Goal: Navigation & Orientation: Find specific page/section

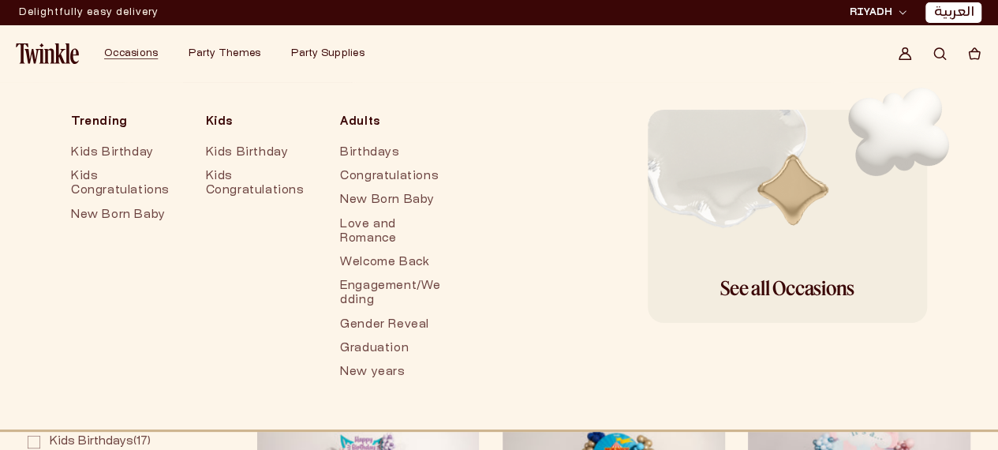
click at [63, 50] on img at bounding box center [47, 53] width 63 height 21
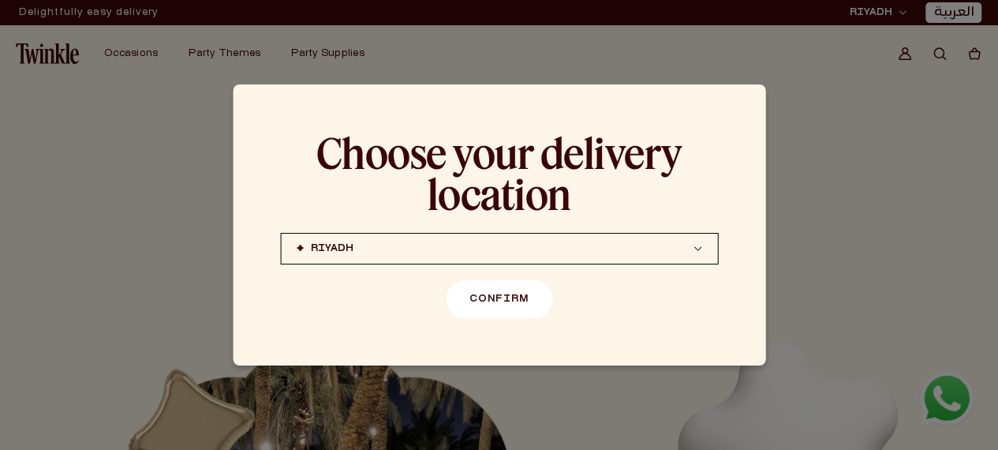
click at [490, 308] on button "Confirm" at bounding box center [499, 299] width 106 height 38
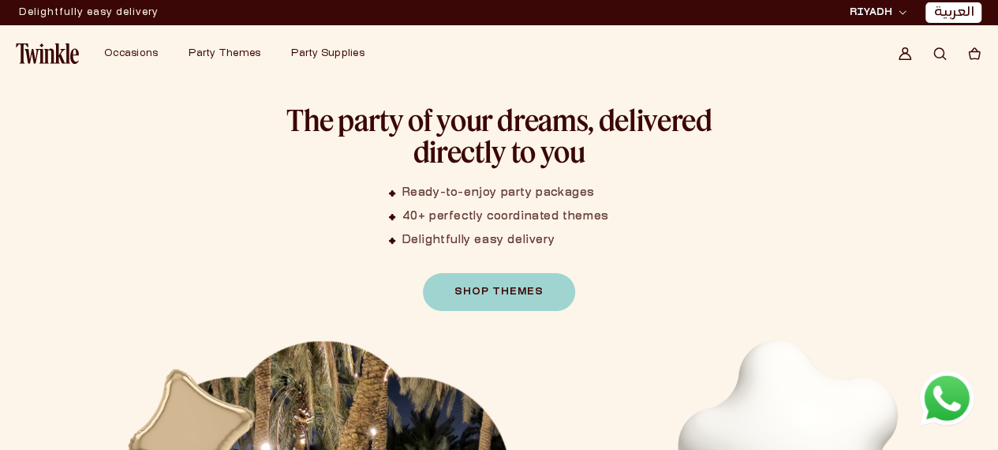
scroll to position [32, 0]
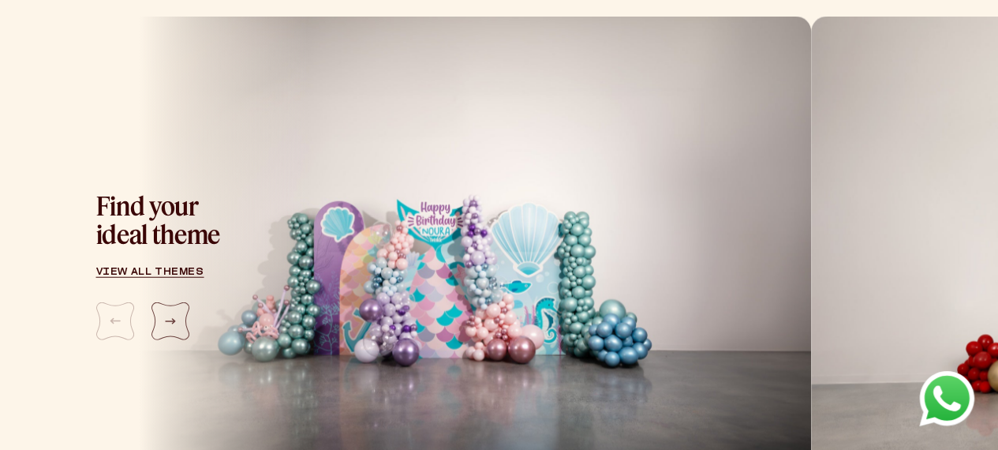
scroll to position [1814, 0]
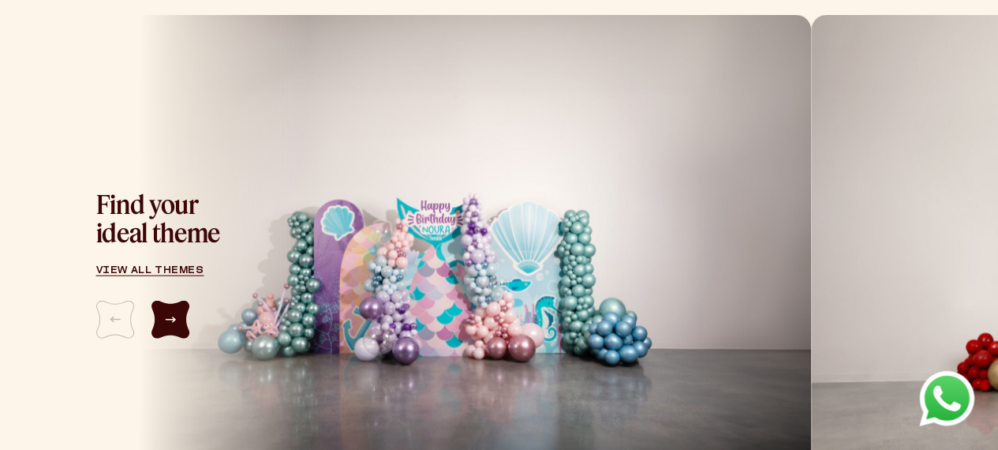
click at [166, 301] on div "Next slide" at bounding box center [170, 320] width 38 height 38
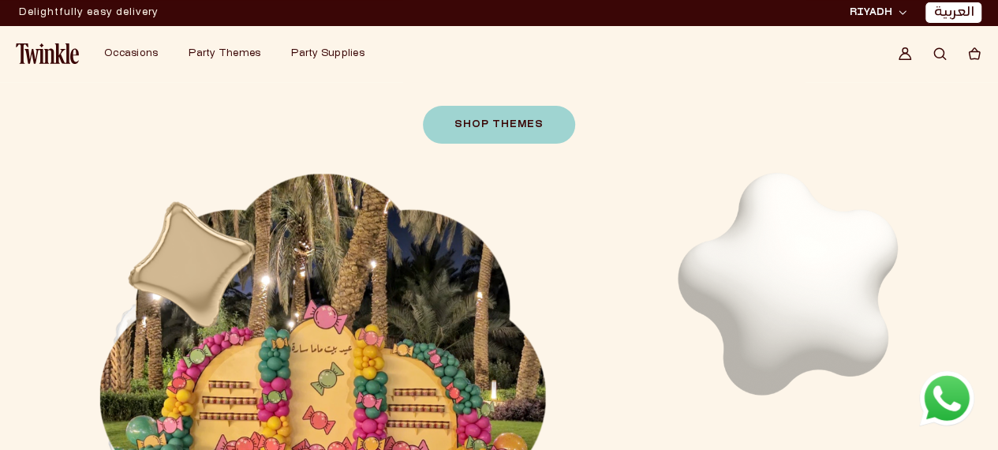
scroll to position [0, 0]
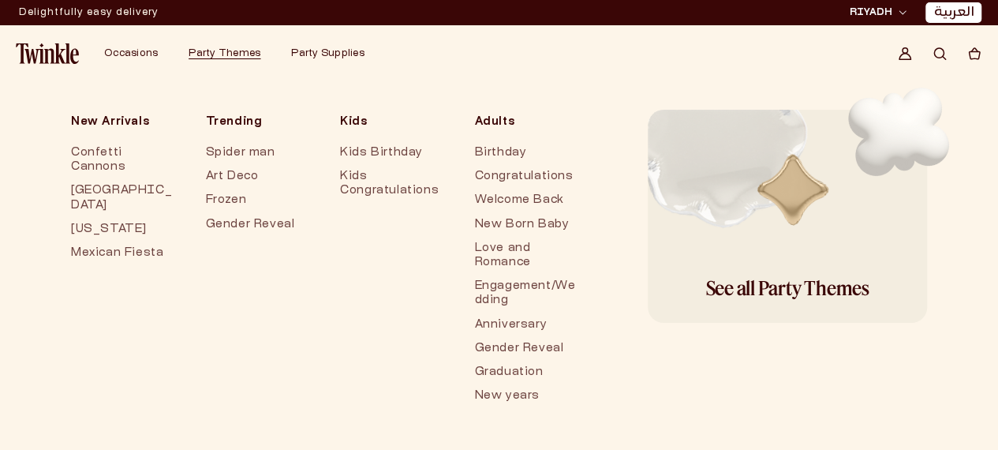
click at [242, 60] on summary "Party Themes" at bounding box center [230, 54] width 103 height 32
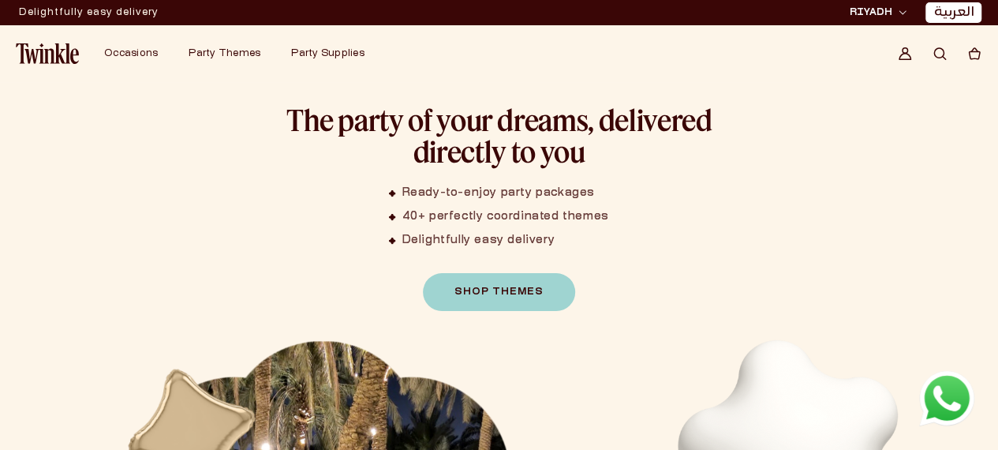
click at [845, 5] on button "RIYADH JEDDAH (coming soon) DOHA (coming soon)" at bounding box center [878, 13] width 66 height 16
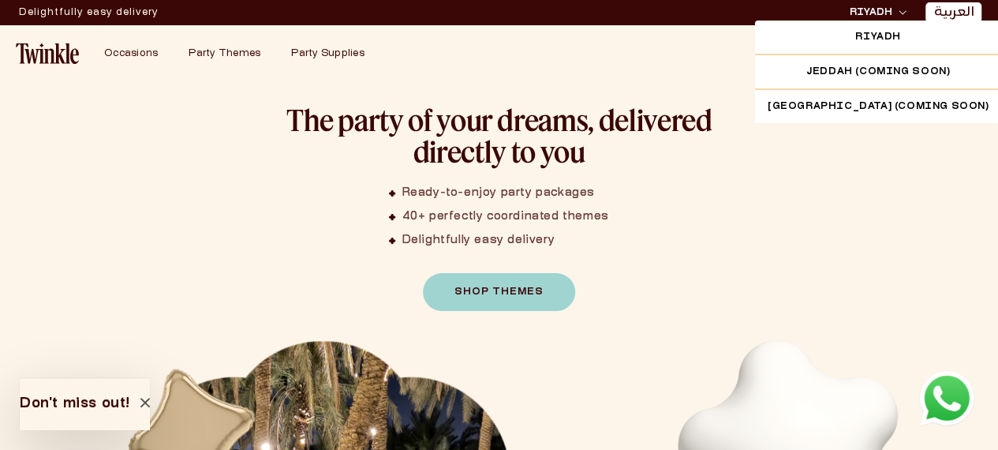
click at [845, 5] on button "RIYADH JEDDAH (coming soon) DOHA (coming soon)" at bounding box center [878, 13] width 66 height 16
